Goal: Navigation & Orientation: Understand site structure

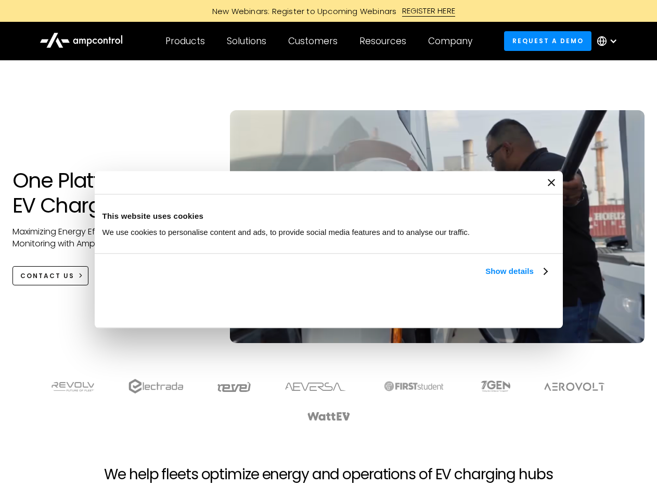
click at [485, 278] on link "Show details" at bounding box center [515, 271] width 61 height 12
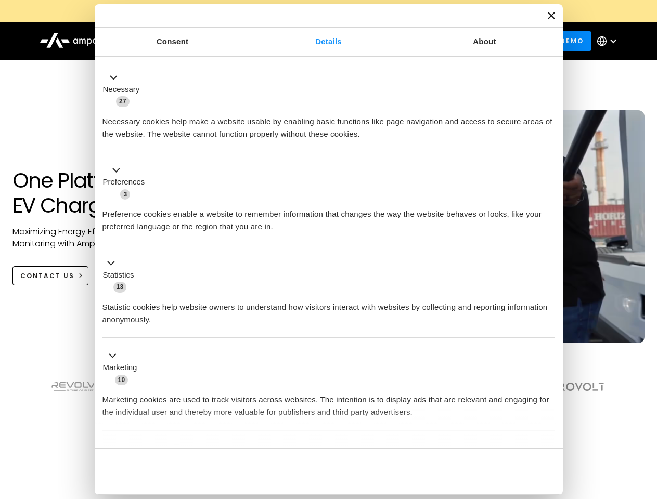
click at [548, 339] on li "Statistics 13 Statistic cookies help website owners to understand how visitors …" at bounding box center [328, 291] width 452 height 93
click at [645, 419] on section at bounding box center [328, 400] width 657 height 64
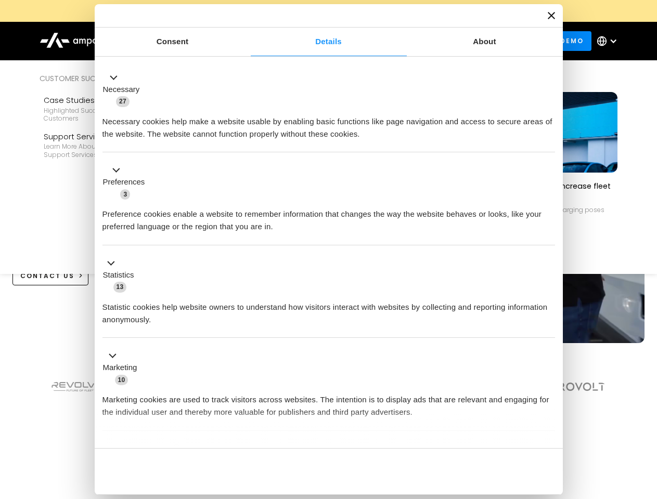
click at [320, 41] on div "Customers" at bounding box center [312, 40] width 49 height 11
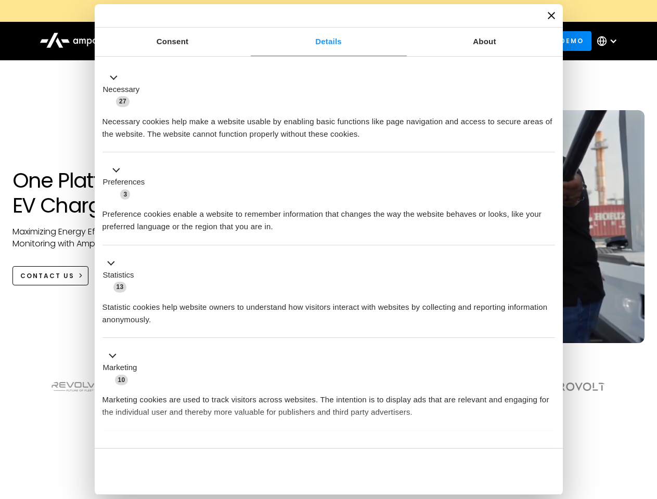
click at [185, 41] on div "Products" at bounding box center [185, 40] width 40 height 11
click at [247, 41] on div "Solutions" at bounding box center [247, 40] width 40 height 11
click at [315, 41] on div "Customers" at bounding box center [312, 40] width 49 height 11
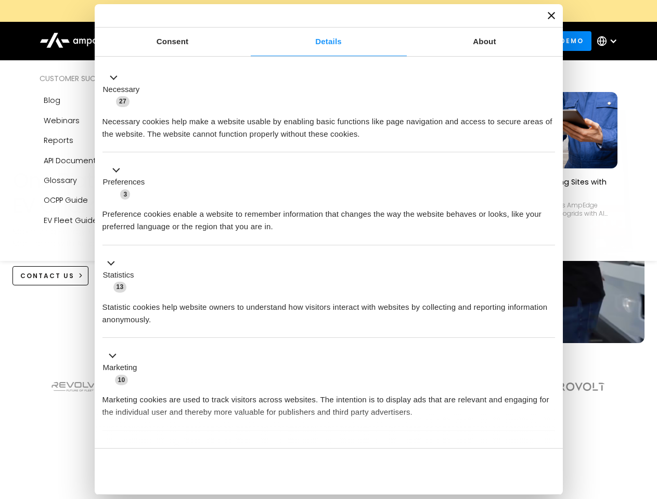
click at [385, 41] on div "Resources" at bounding box center [382, 40] width 47 height 11
